Goal: Transaction & Acquisition: Purchase product/service

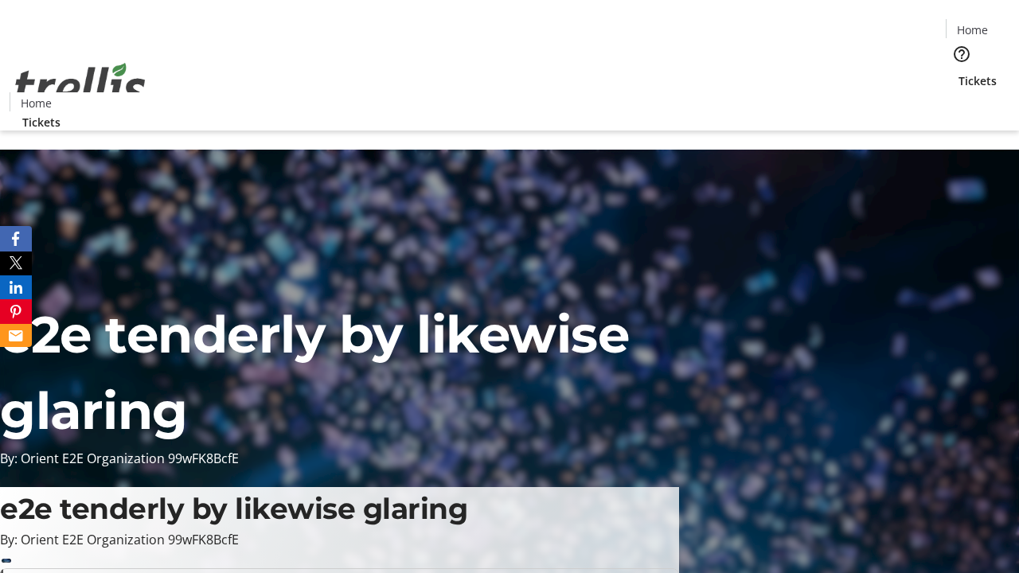
click at [959, 72] on span "Tickets" at bounding box center [978, 80] width 38 height 17
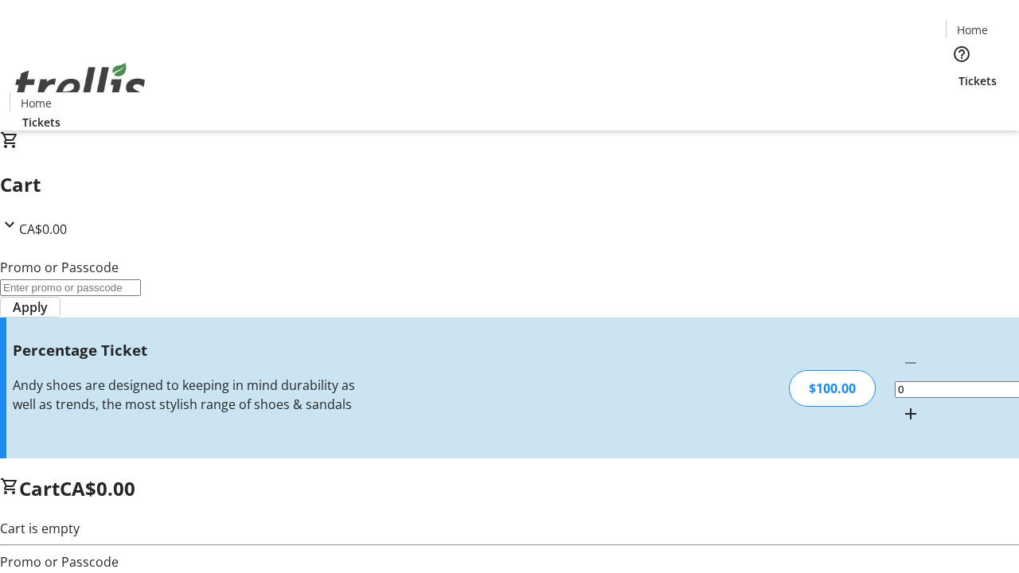
click at [901, 404] on mat-icon "Increment by one" at bounding box center [910, 413] width 19 height 19
type input "1"
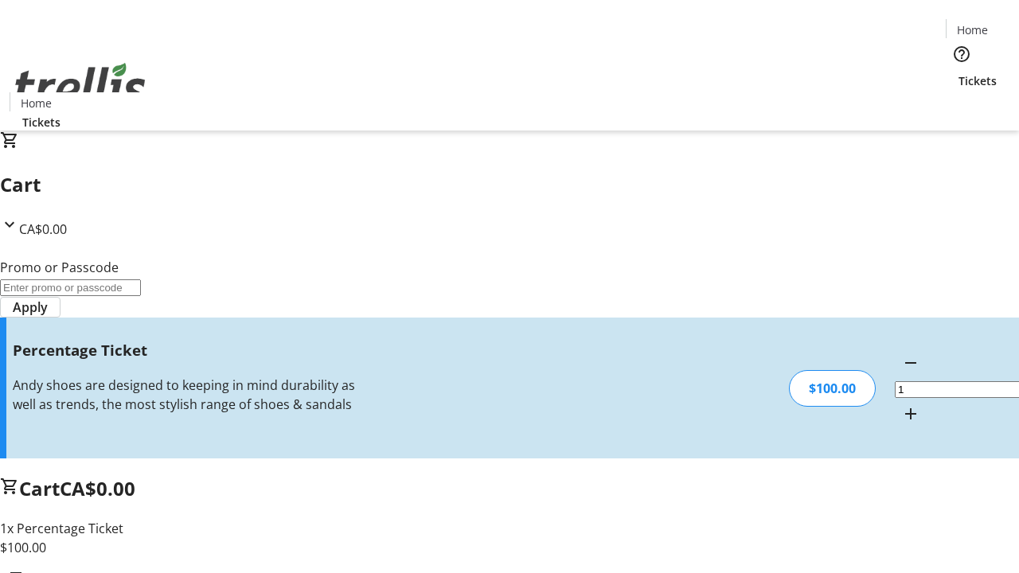
type input "BAR"
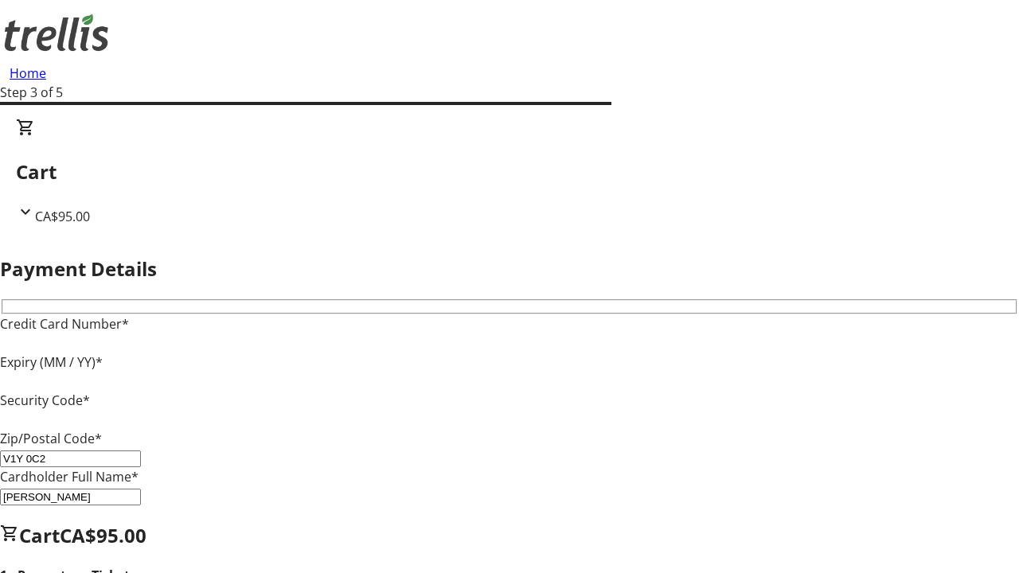
type input "V1Y 0C2"
